Goal: Information Seeking & Learning: Find specific fact

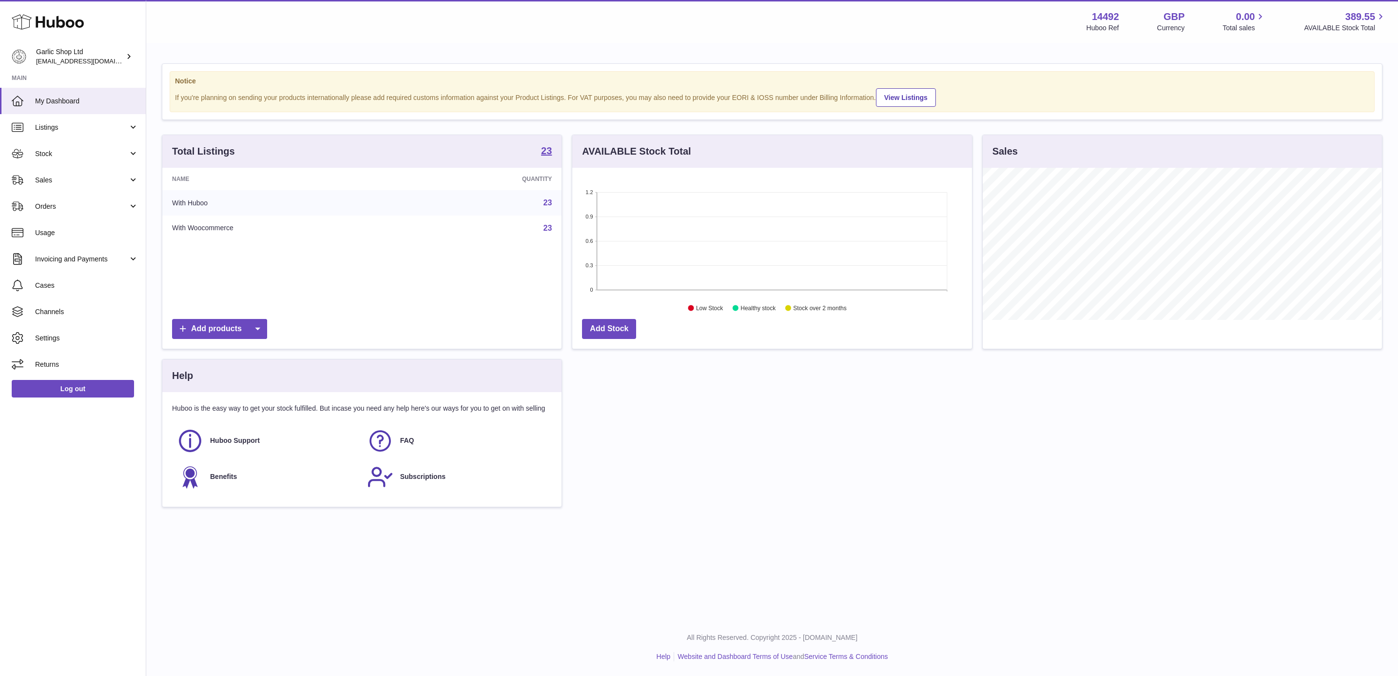
scroll to position [152, 398]
click at [548, 202] on link "23" at bounding box center [547, 202] width 9 height 8
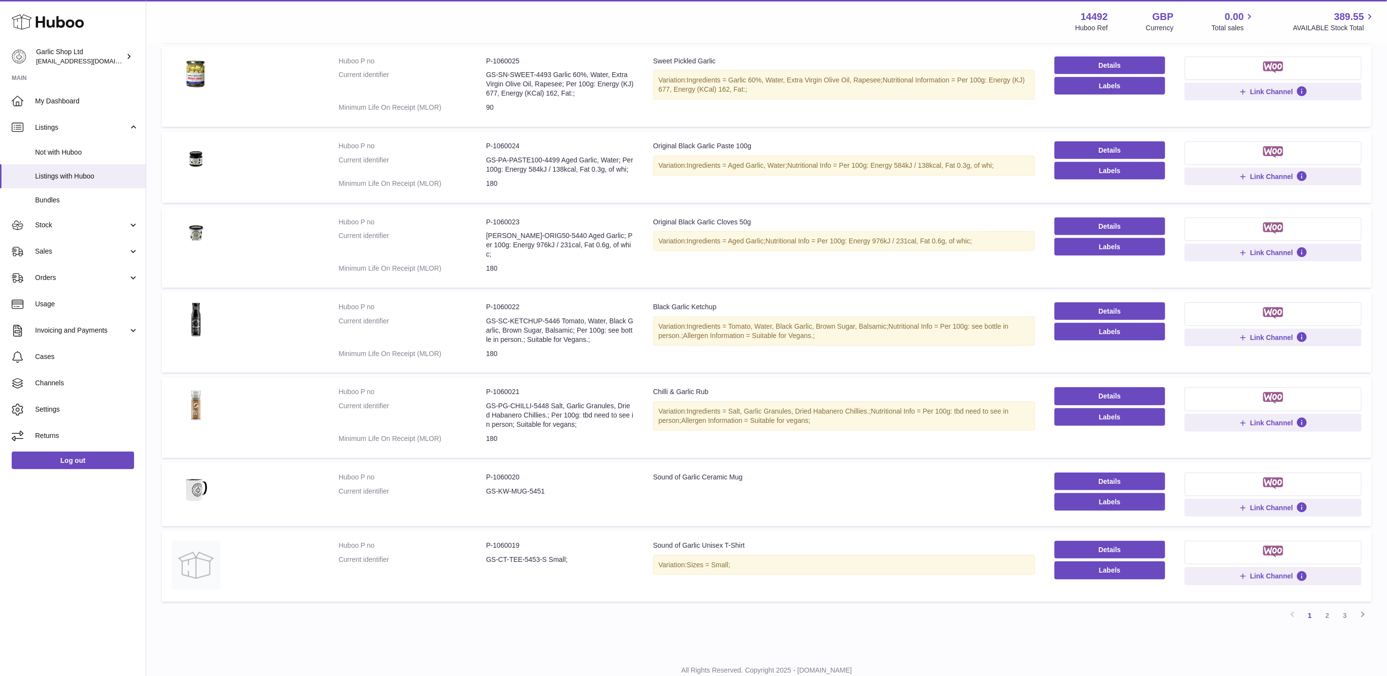
scroll to position [366, 0]
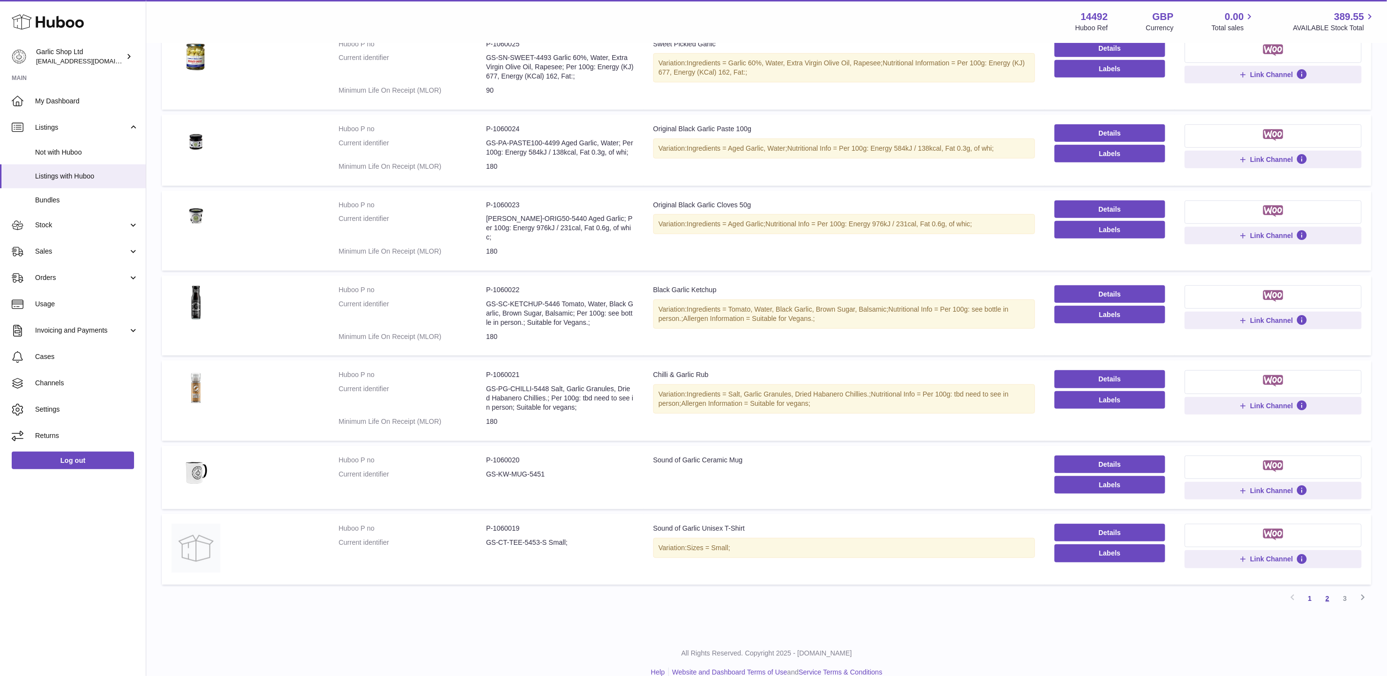
click at [1331, 590] on link "2" at bounding box center [1327, 598] width 18 height 18
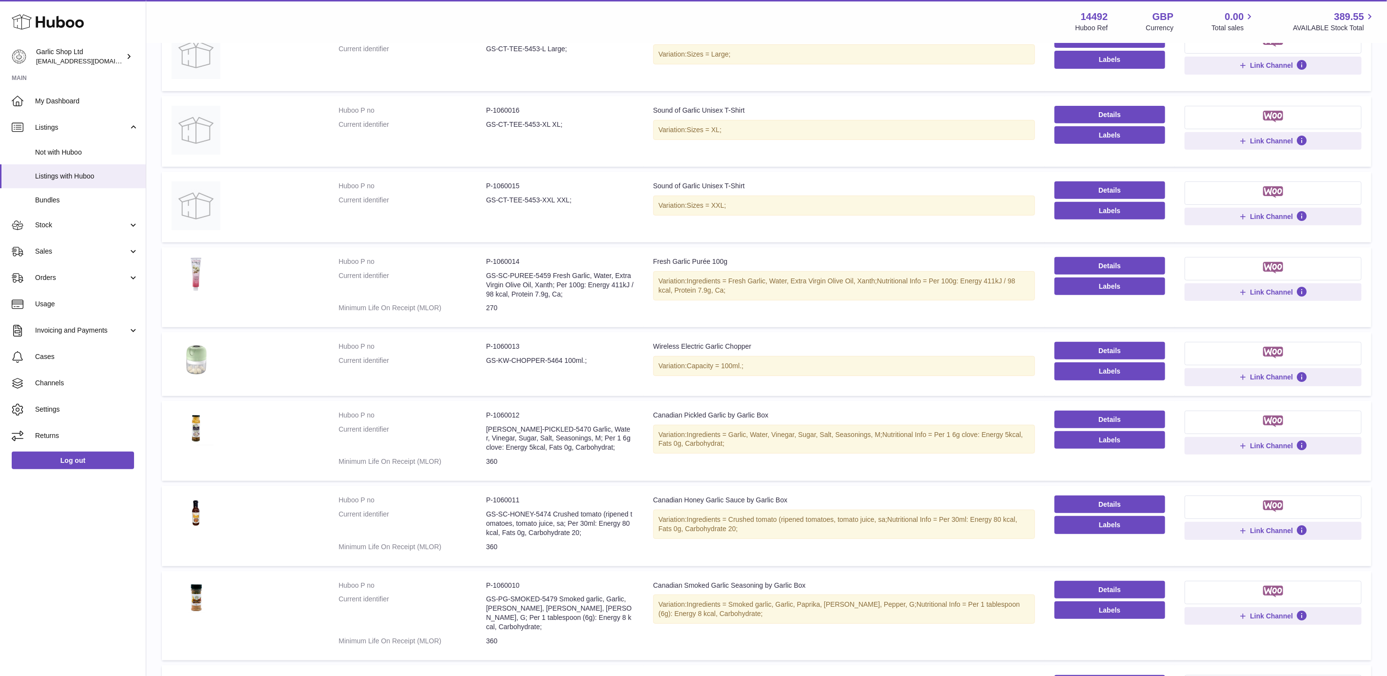
scroll to position [375, 0]
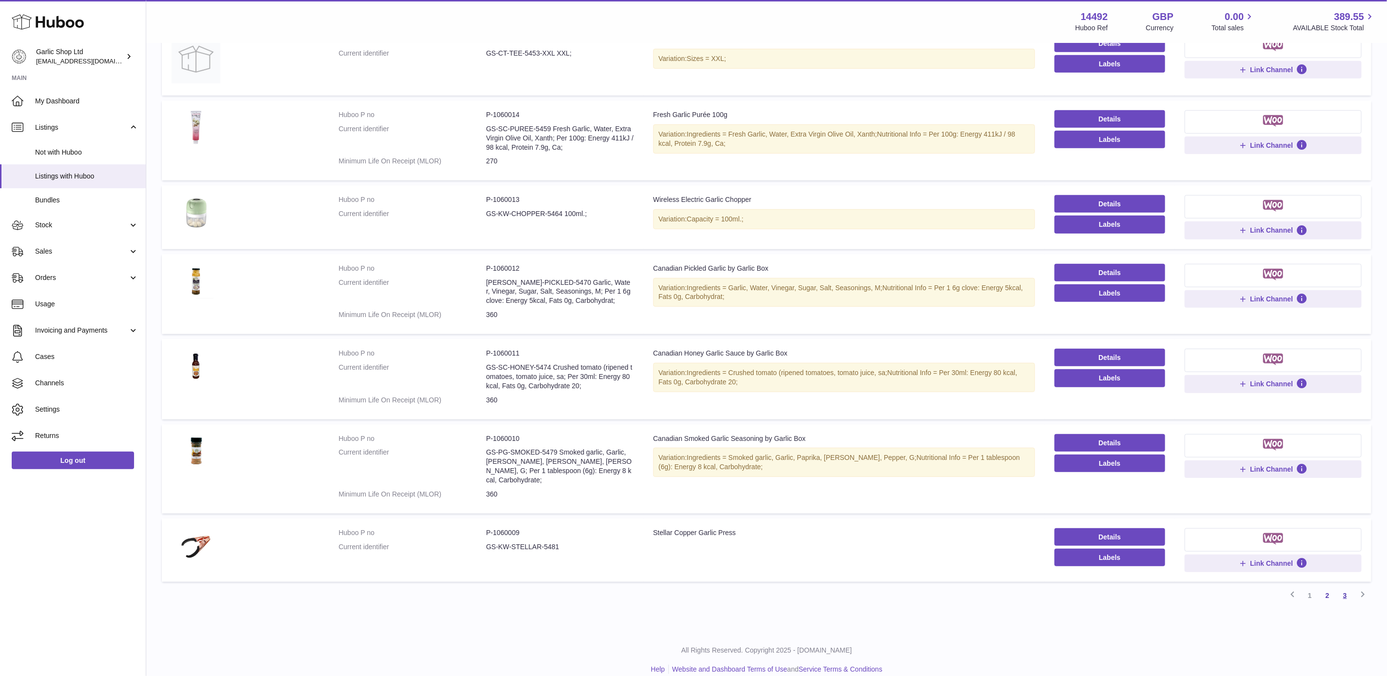
click at [1341, 586] on link "3" at bounding box center [1345, 595] width 18 height 18
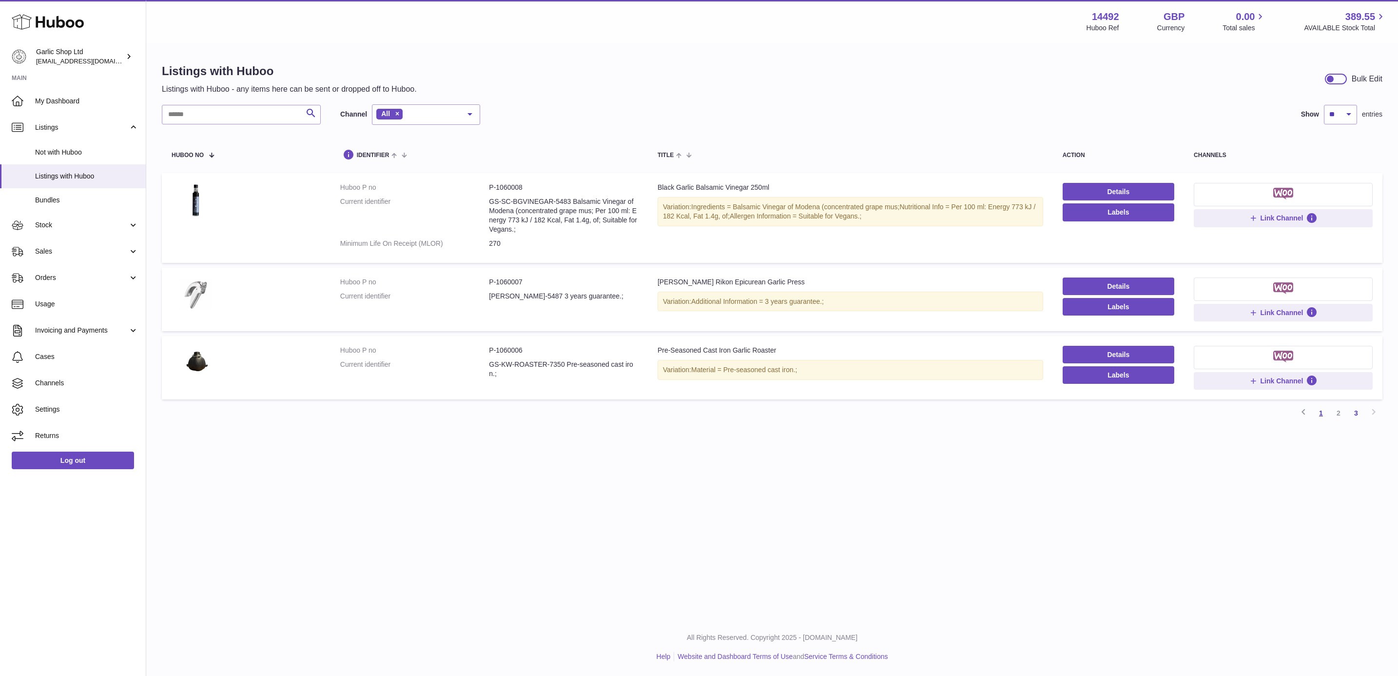
click at [1322, 414] on link "1" at bounding box center [1321, 413] width 18 height 18
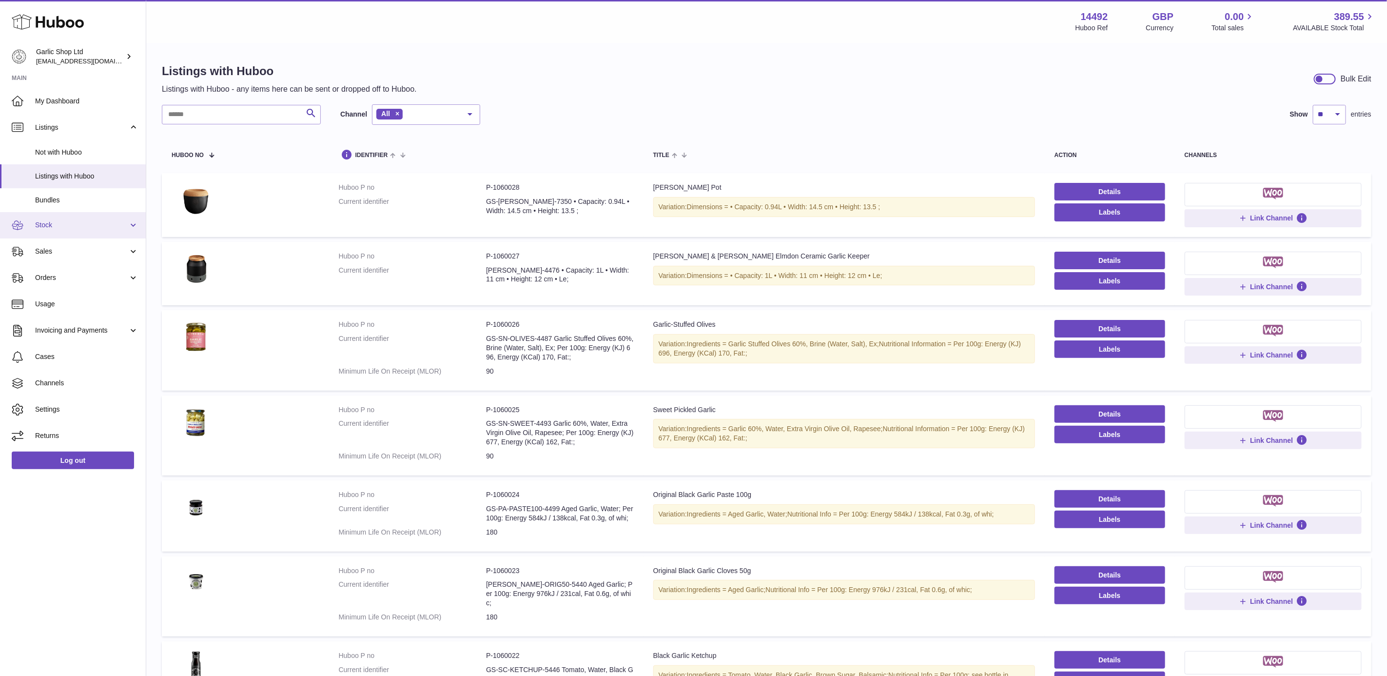
click at [98, 227] on span "Stock" at bounding box center [81, 224] width 93 height 9
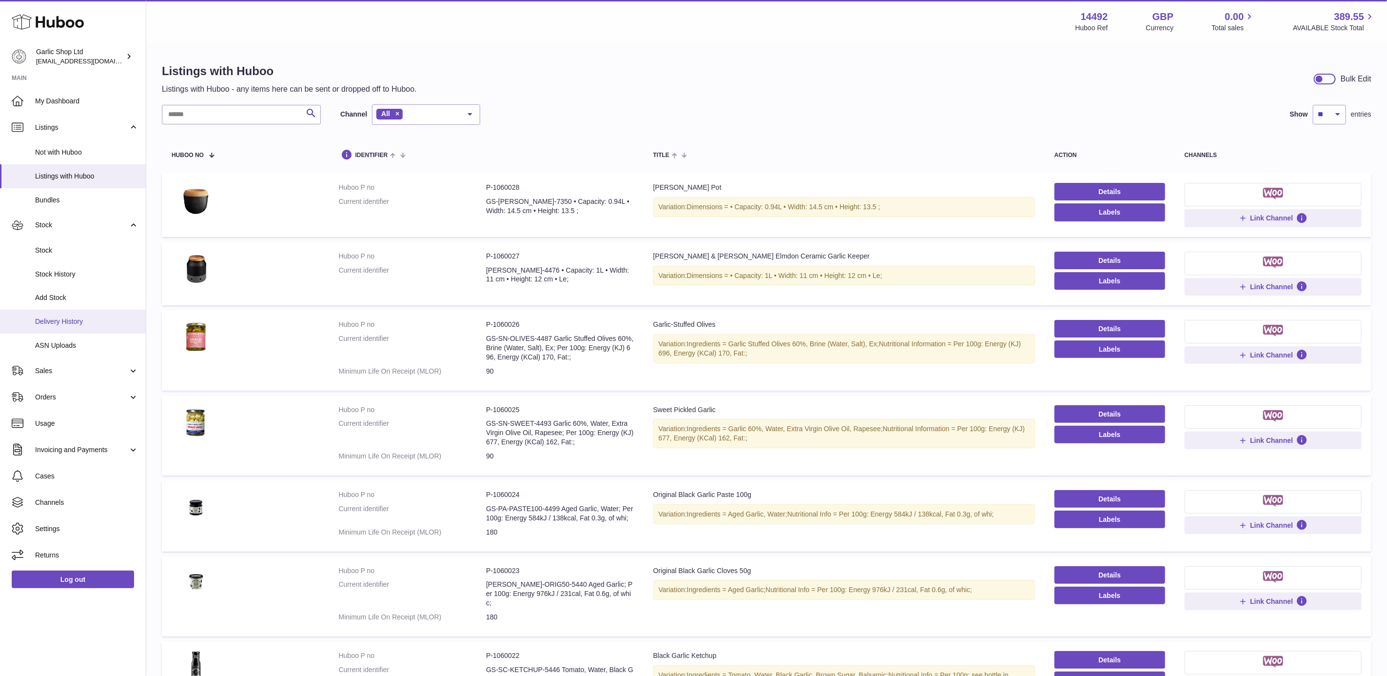
click at [92, 319] on span "Delivery History" at bounding box center [86, 321] width 103 height 9
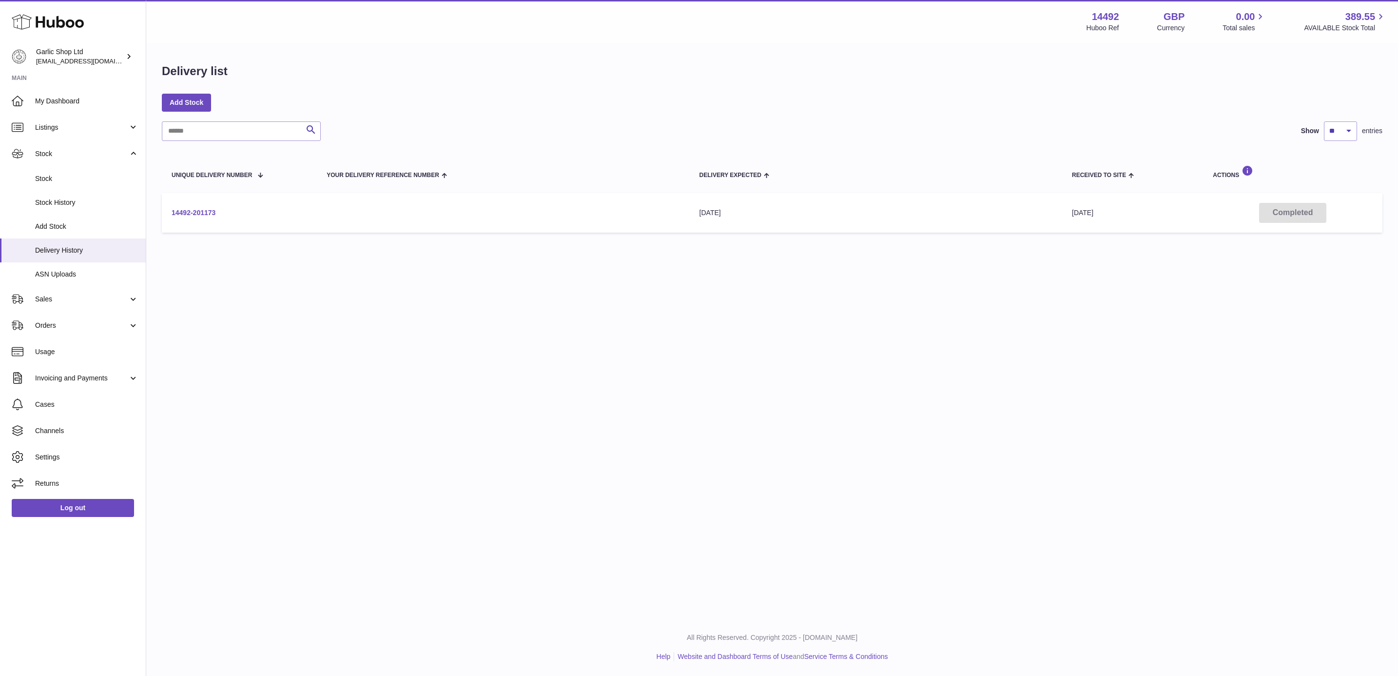
click at [183, 211] on link "14492-201173" at bounding box center [194, 213] width 44 height 8
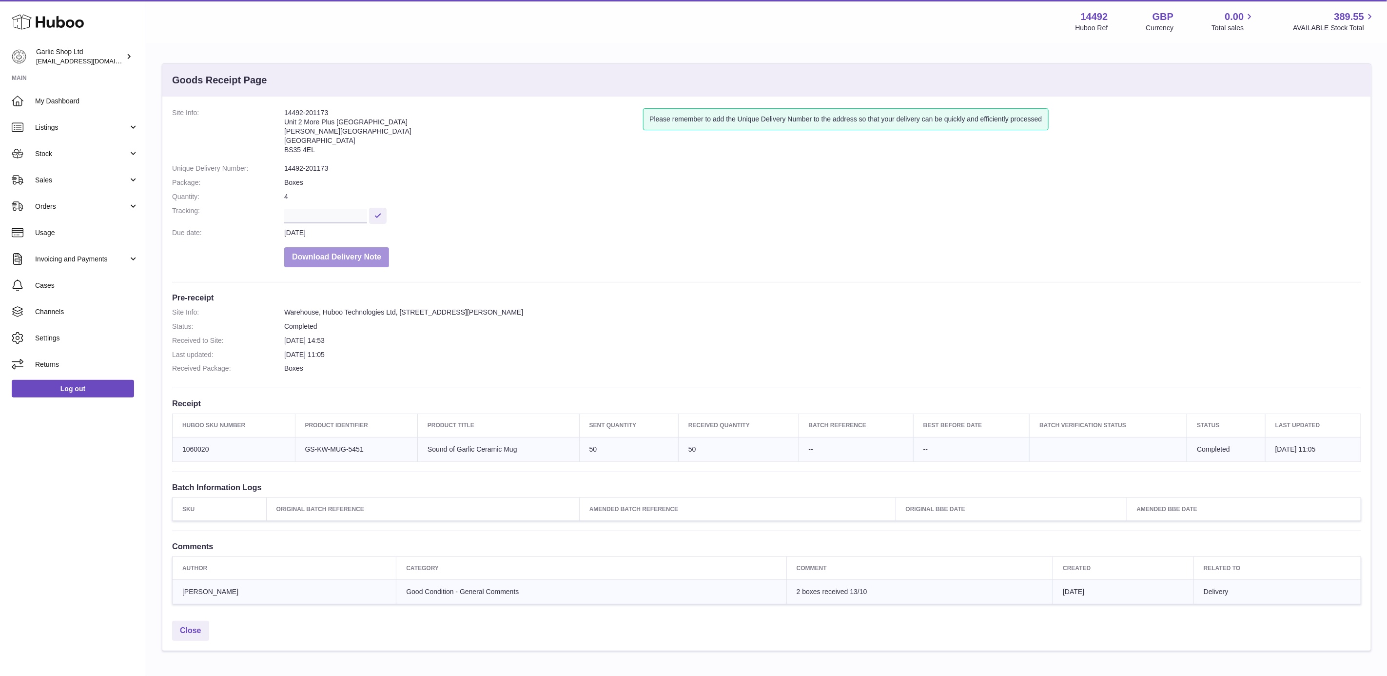
click at [359, 252] on button "Download Delivery Note" at bounding box center [336, 257] width 105 height 20
click at [190, 444] on td "Huboo SKU Number 1060020" at bounding box center [234, 449] width 123 height 24
click at [191, 444] on td "Huboo SKU Number 1060020" at bounding box center [234, 449] width 123 height 24
copy td "1060020"
click at [73, 131] on span "Listings" at bounding box center [81, 127] width 93 height 9
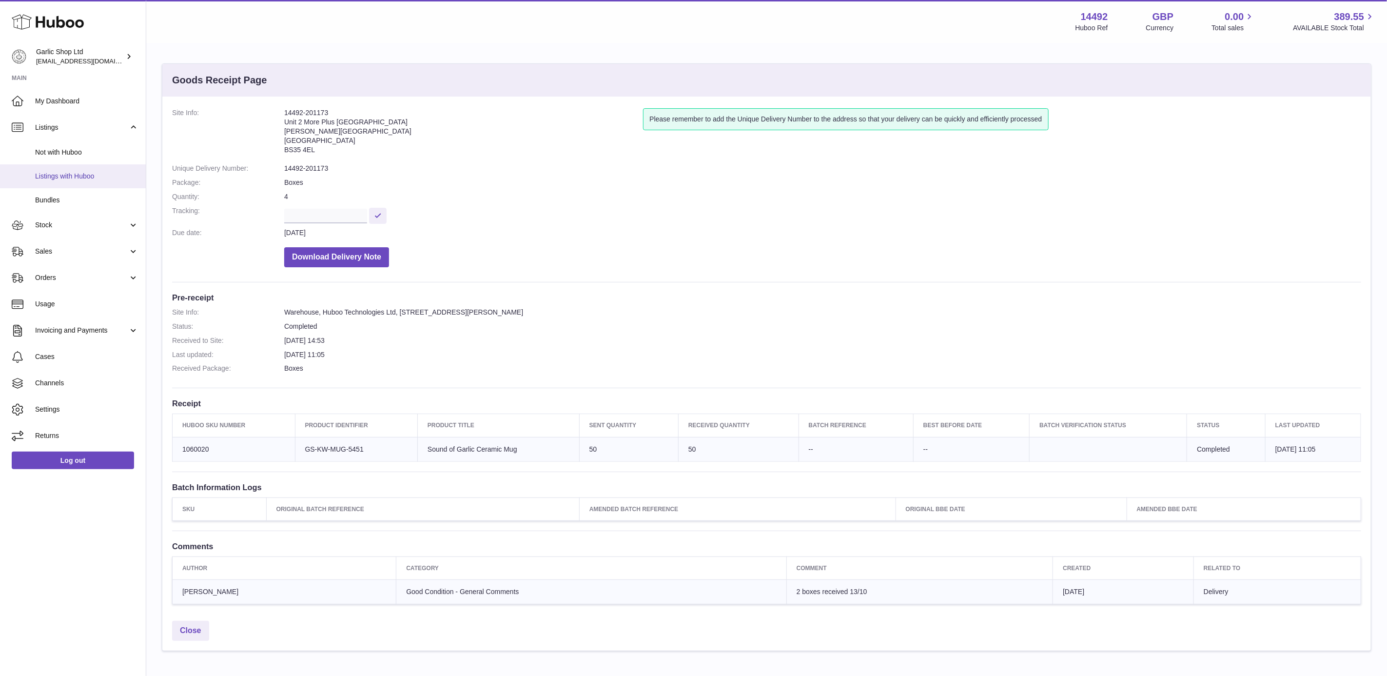
click at [75, 170] on link "Listings with Huboo" at bounding box center [73, 176] width 146 height 24
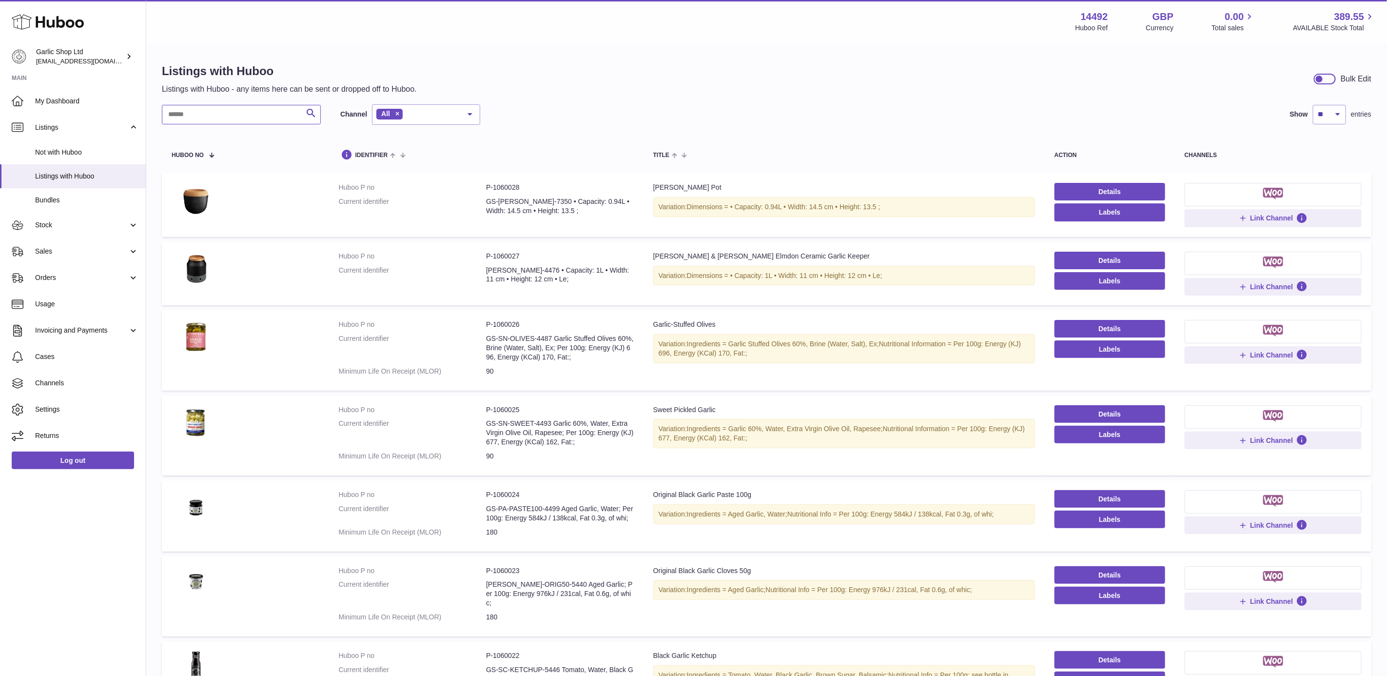
click at [287, 109] on input "text" at bounding box center [241, 114] width 159 height 19
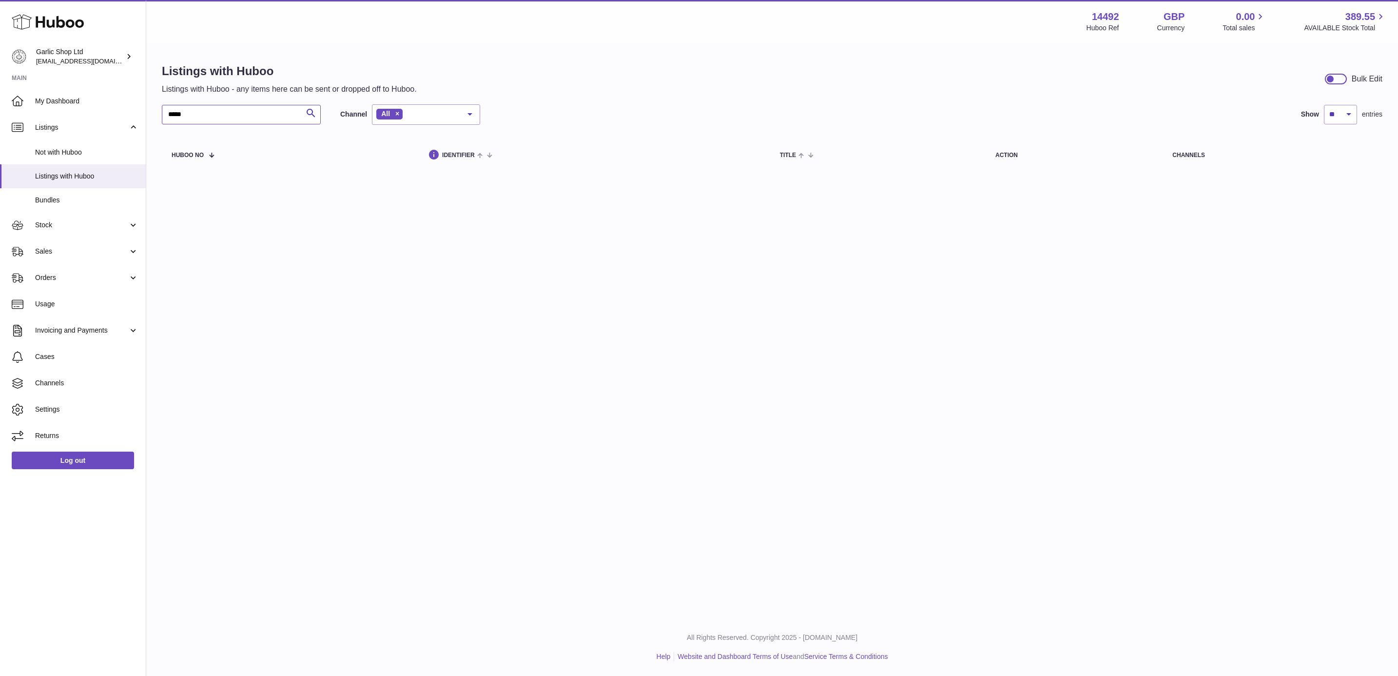
type input "*****"
click at [71, 186] on link "Listings with Huboo" at bounding box center [73, 176] width 146 height 24
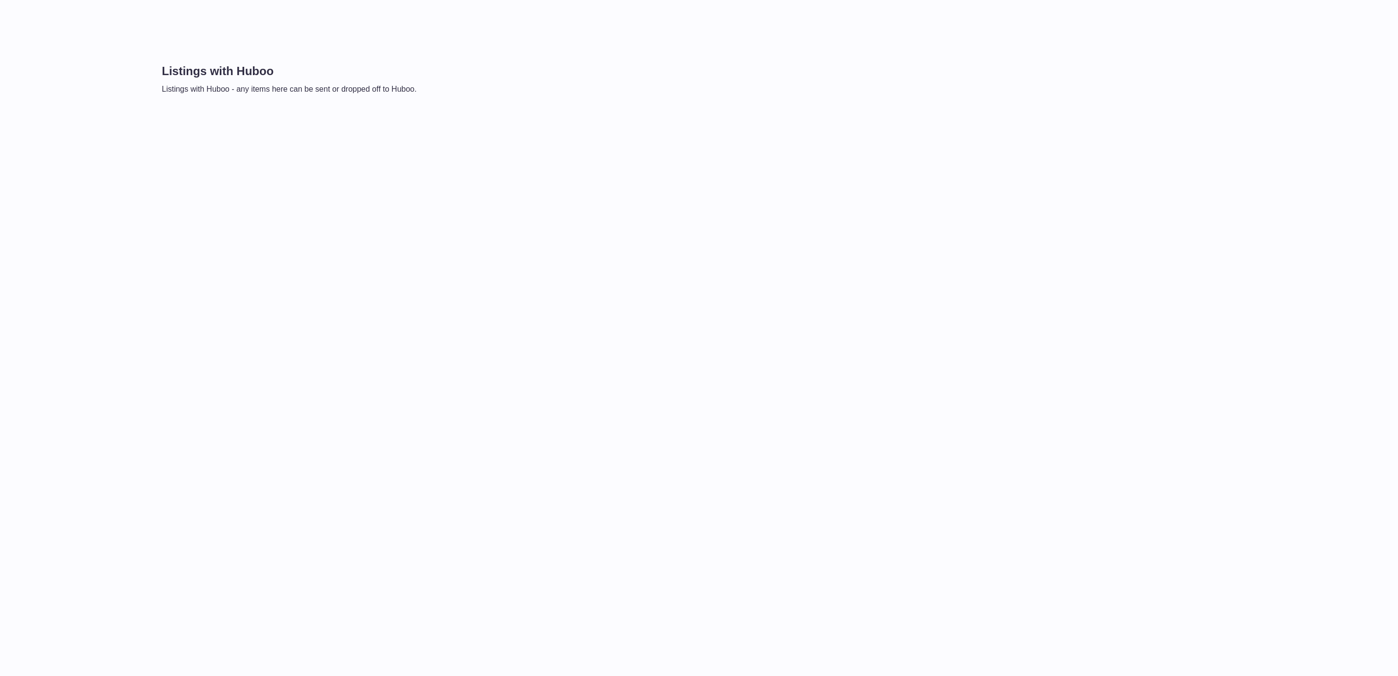
click at [1252, 259] on div "Listings with Huboo Listings with Huboo - any items here can be sent or dropped…" at bounding box center [772, 338] width 1252 height 676
click at [1168, 295] on div "Listings with Huboo Listings with Huboo - any items here can be sent or dropped…" at bounding box center [772, 338] width 1252 height 676
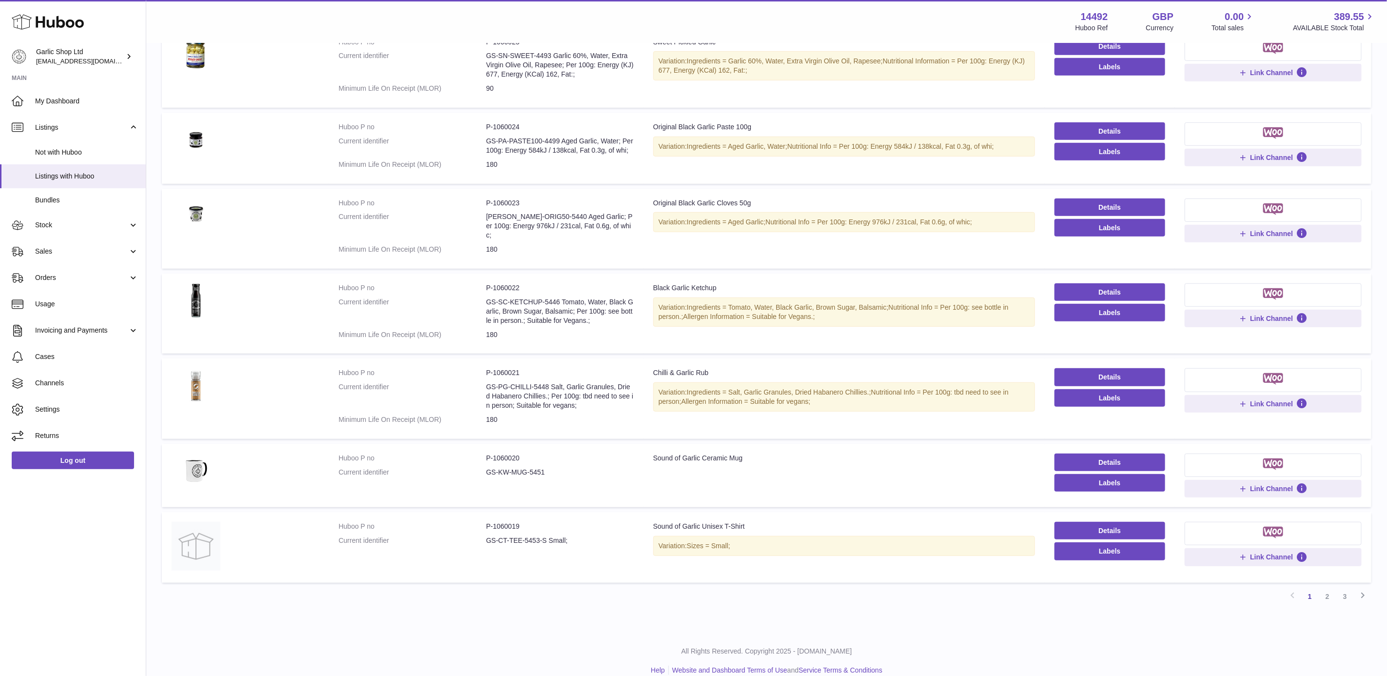
scroll to position [369, 0]
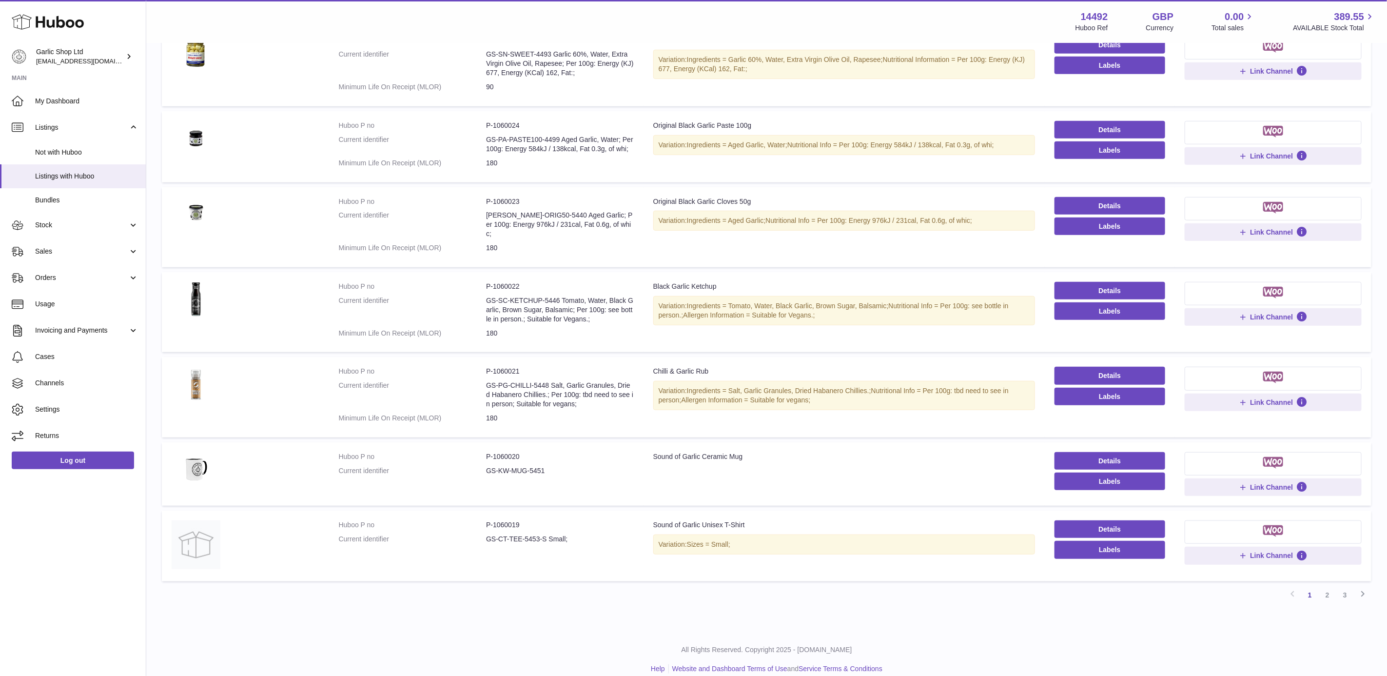
click at [512, 452] on dd "P-1060020" at bounding box center [560, 456] width 148 height 9
click at [511, 452] on dd "P-1060020" at bounding box center [560, 456] width 148 height 9
copy dd "1060020"
click at [508, 452] on dd "P-1060020" at bounding box center [560, 456] width 148 height 9
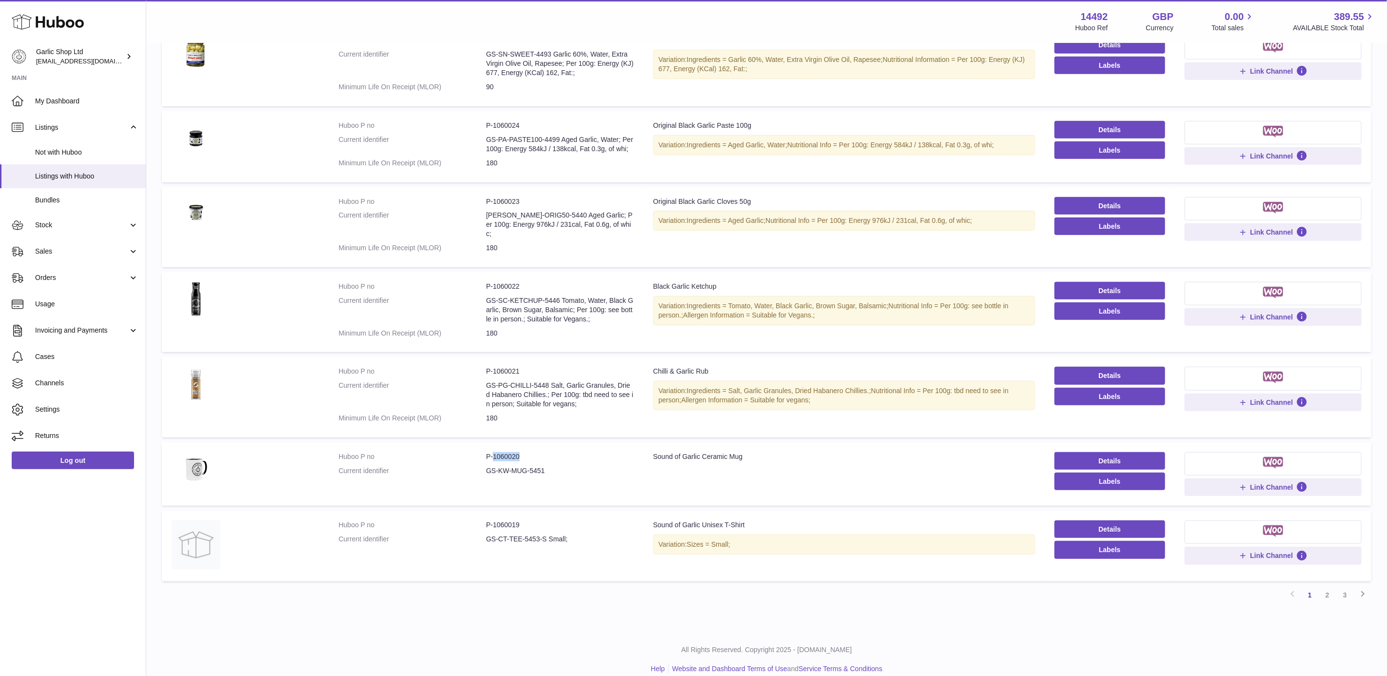
click at [504, 452] on dd "P-1060020" at bounding box center [560, 456] width 148 height 9
click at [80, 222] on span "Stock" at bounding box center [81, 224] width 93 height 9
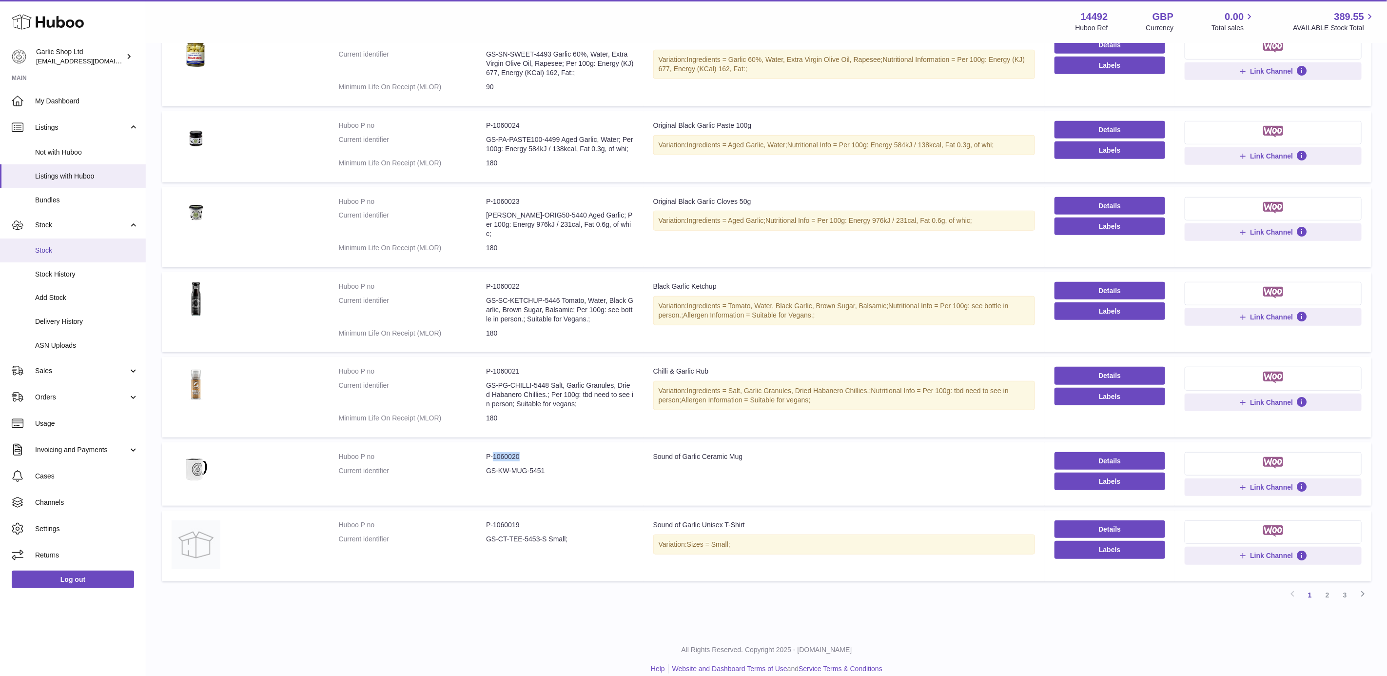
click at [76, 253] on span "Stock" at bounding box center [86, 250] width 103 height 9
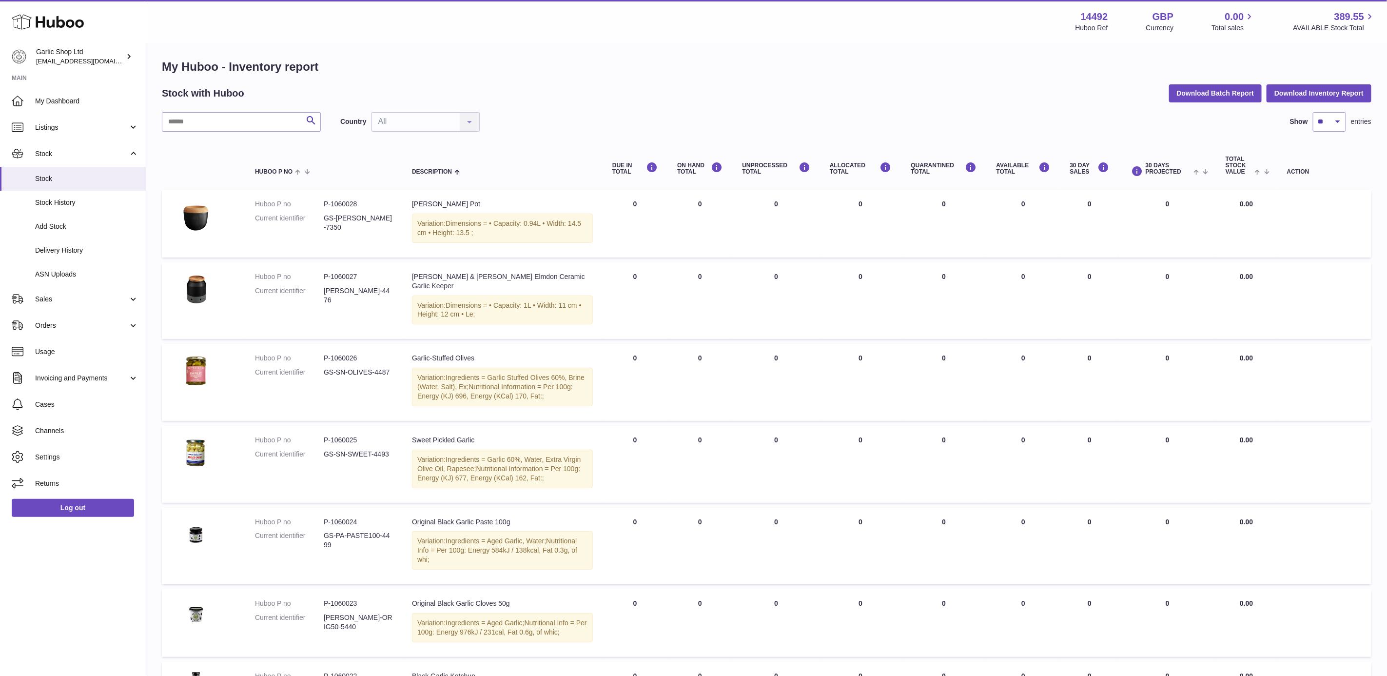
scroll to position [387, 0]
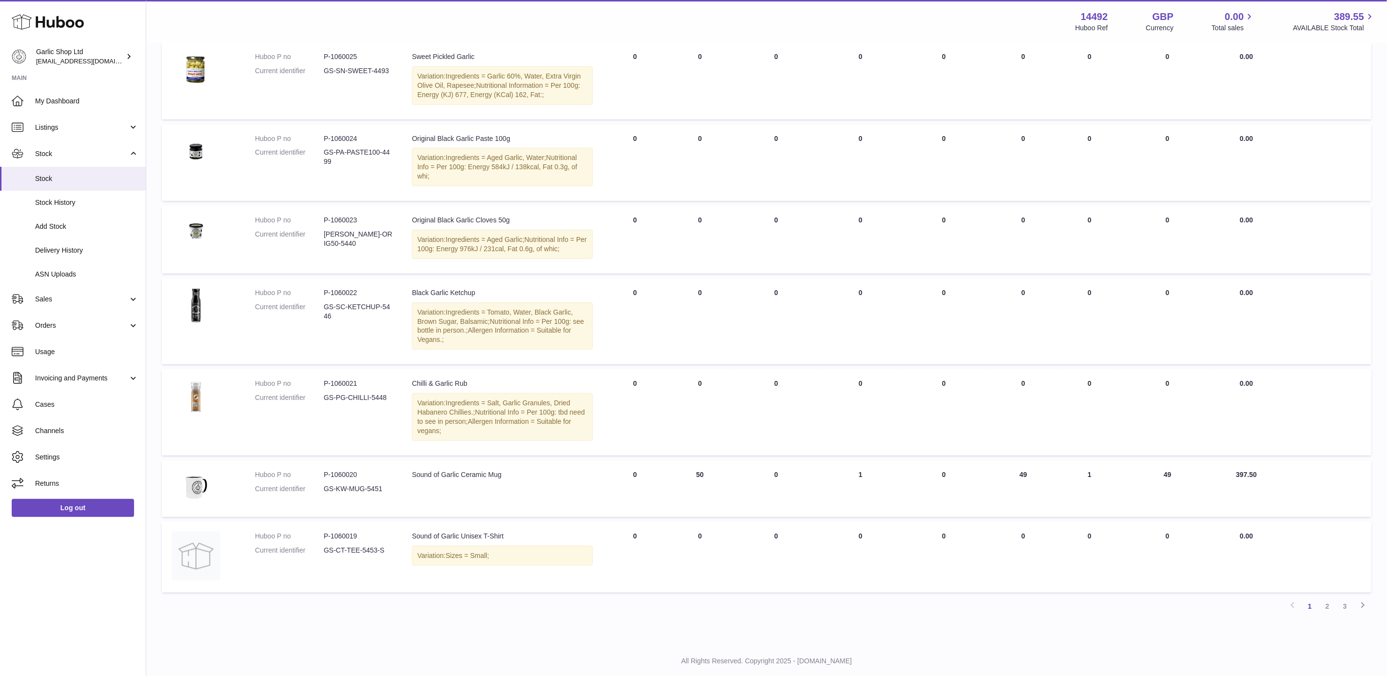
click at [348, 470] on dd "P-1060020" at bounding box center [358, 474] width 69 height 9
copy dd "1060020"
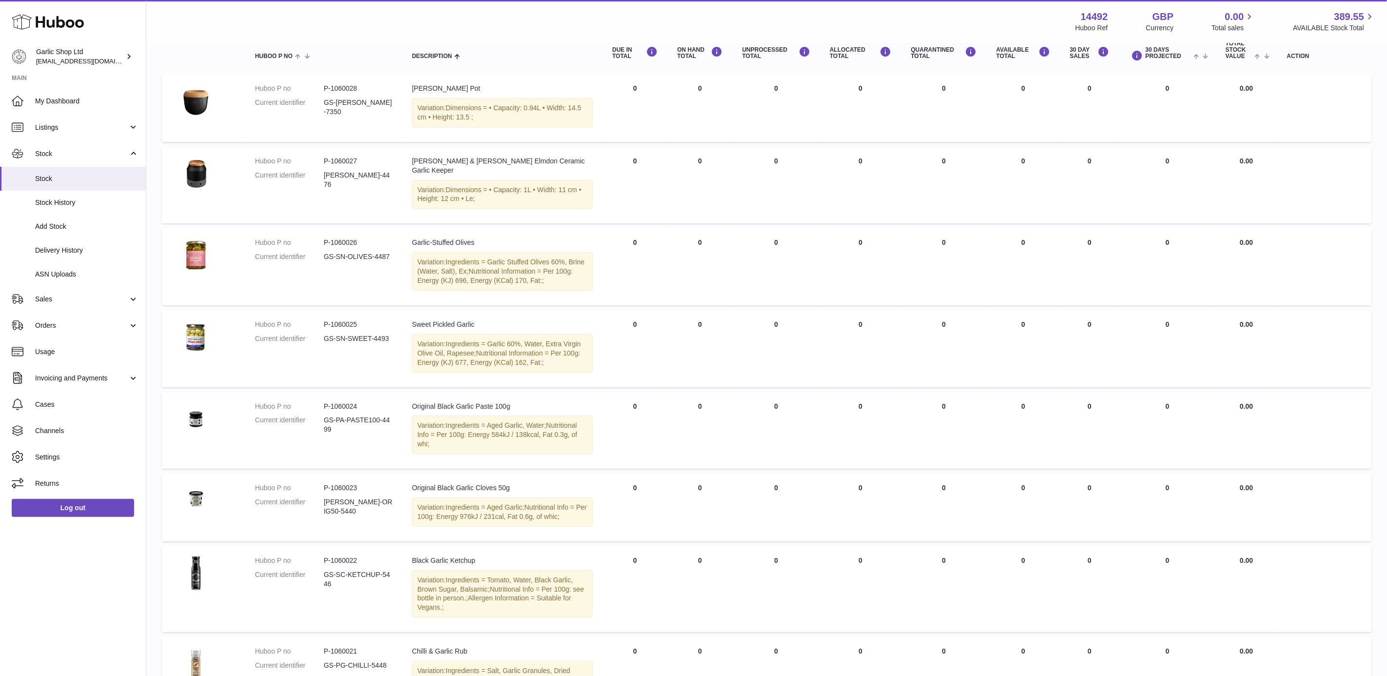
scroll to position [0, 0]
